Goal: Information Seeking & Learning: Learn about a topic

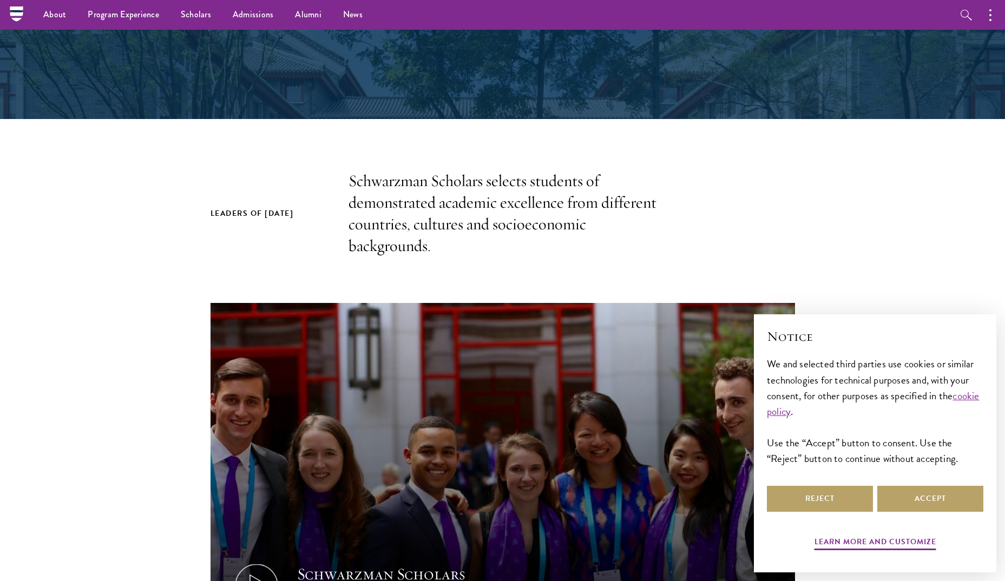
scroll to position [54, 0]
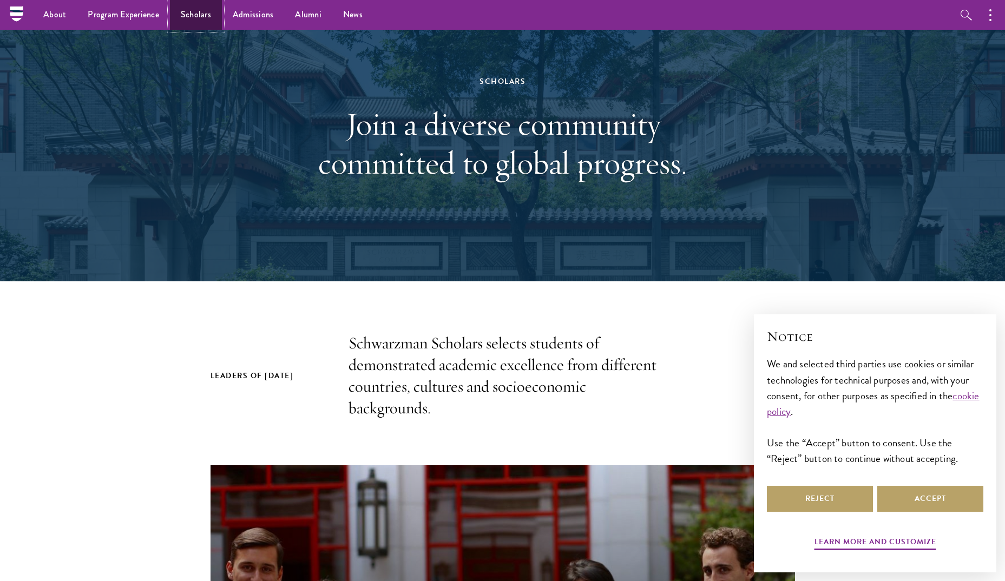
click at [202, 16] on link "Scholars" at bounding box center [196, 15] width 52 height 30
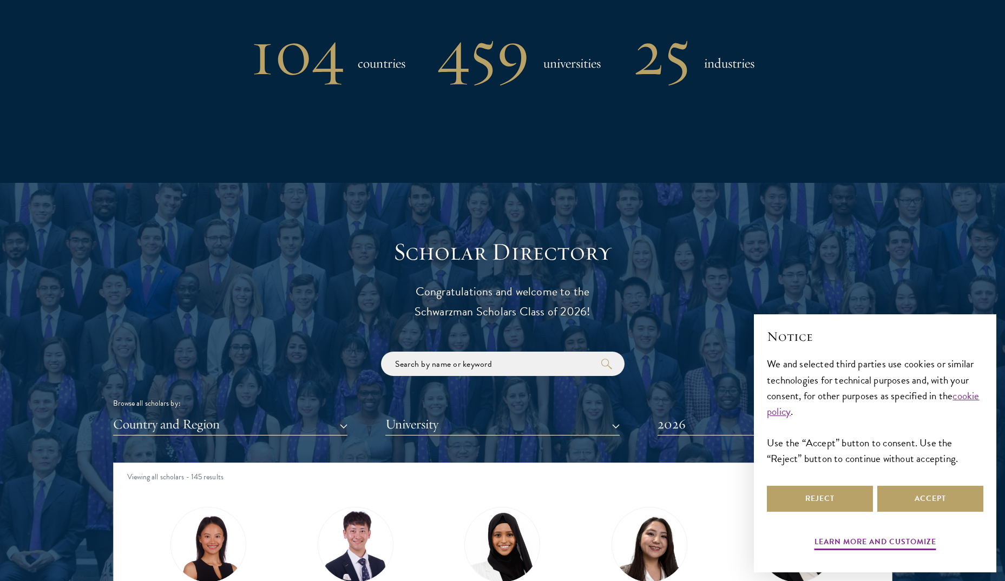
scroll to position [1083, 0]
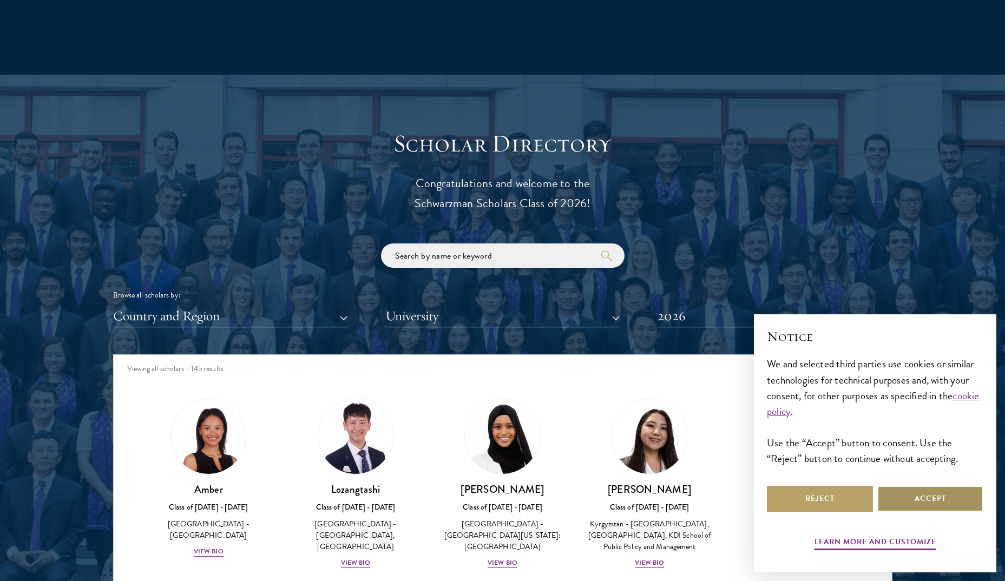
click at [941, 493] on button "Accept" at bounding box center [930, 499] width 106 height 26
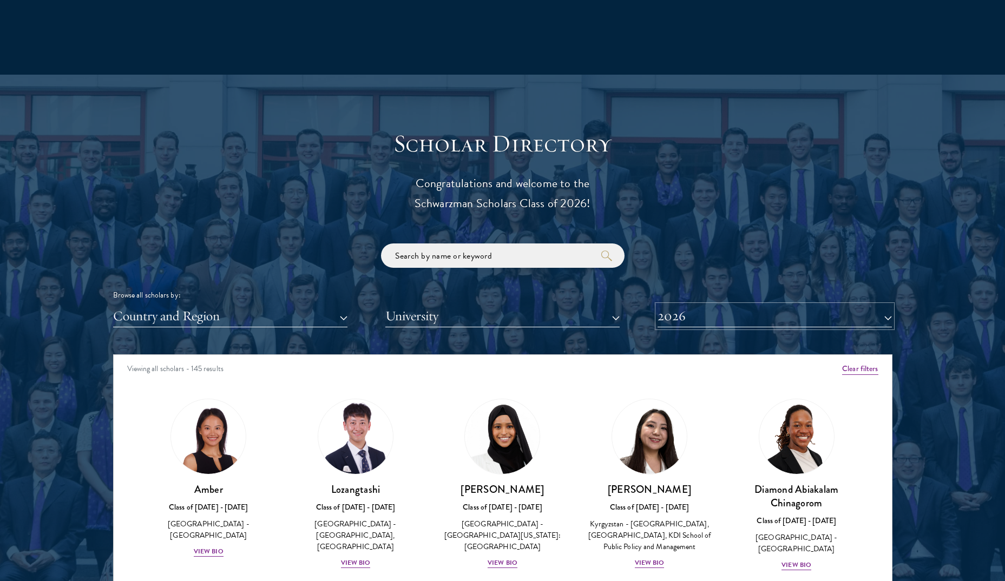
click at [824, 306] on button "2026" at bounding box center [775, 316] width 234 height 22
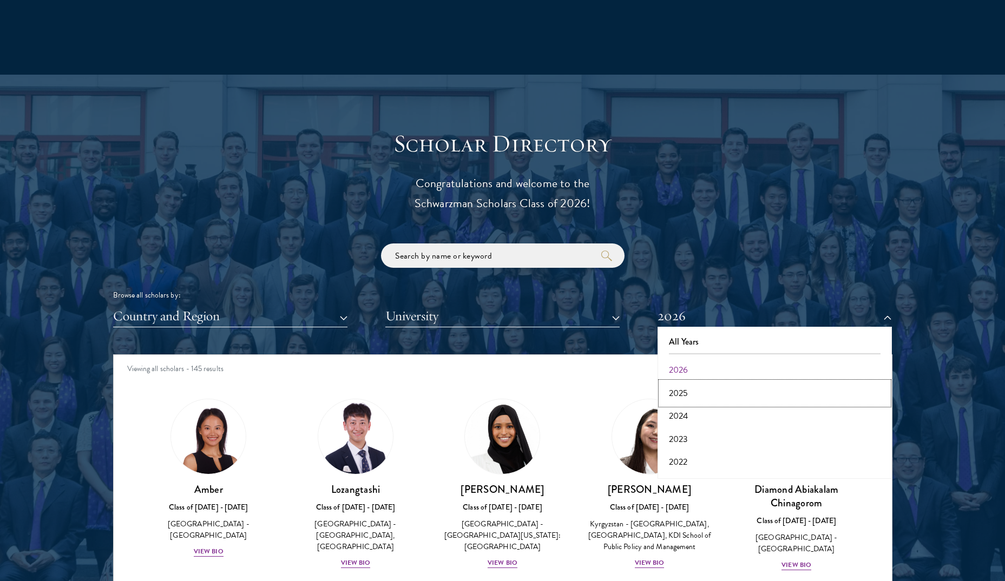
click at [766, 396] on button "2025" at bounding box center [775, 393] width 228 height 23
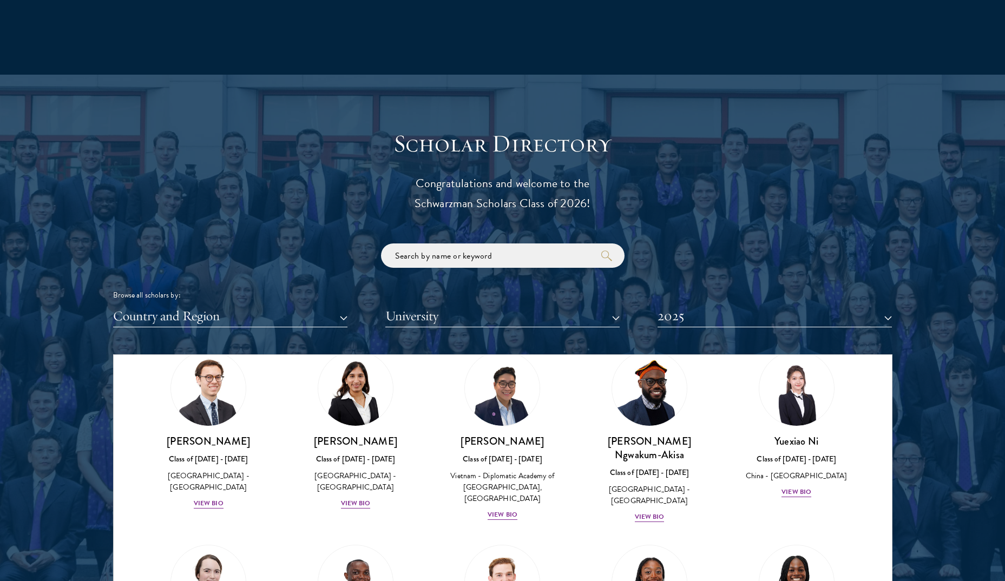
scroll to position [2988, 0]
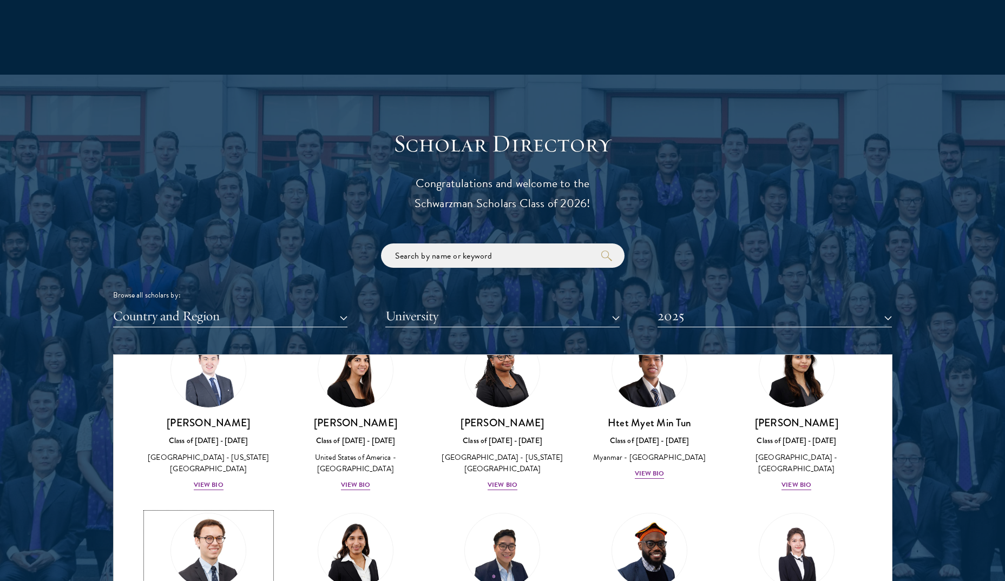
click at [208, 510] on img at bounding box center [208, 551] width 82 height 82
